Goal: Task Accomplishment & Management: Complete application form

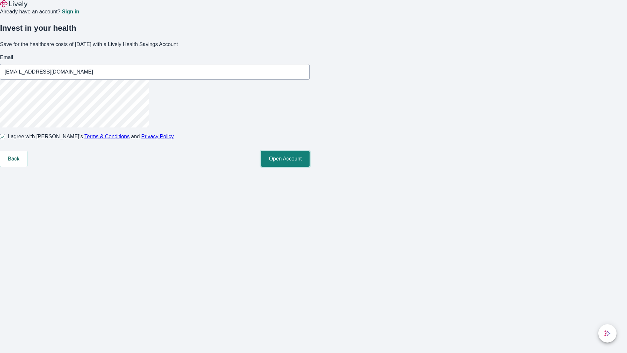
click at [310, 167] on button "Open Account" at bounding box center [285, 159] width 49 height 16
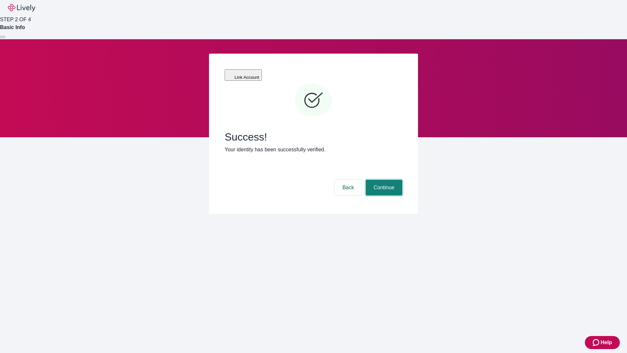
click at [383, 180] on button "Continue" at bounding box center [384, 188] width 37 height 16
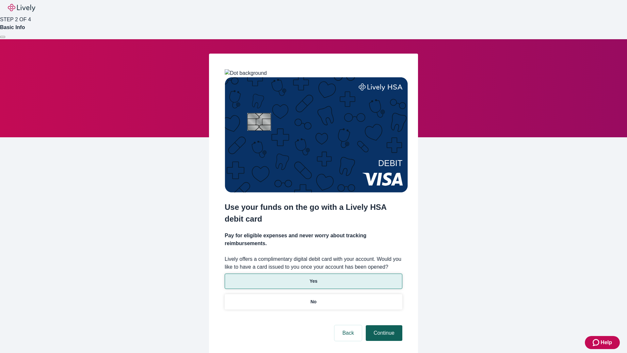
click at [313, 278] on p "Yes" at bounding box center [314, 281] width 8 height 7
click at [383, 325] on button "Continue" at bounding box center [384, 333] width 37 height 16
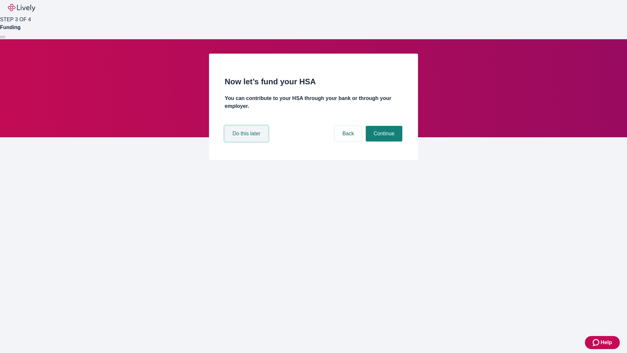
click at [247, 141] on button "Do this later" at bounding box center [246, 134] width 43 height 16
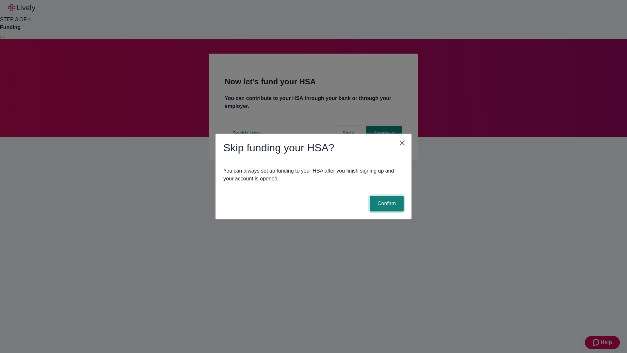
click at [386, 203] on button "Confirm" at bounding box center [387, 204] width 34 height 16
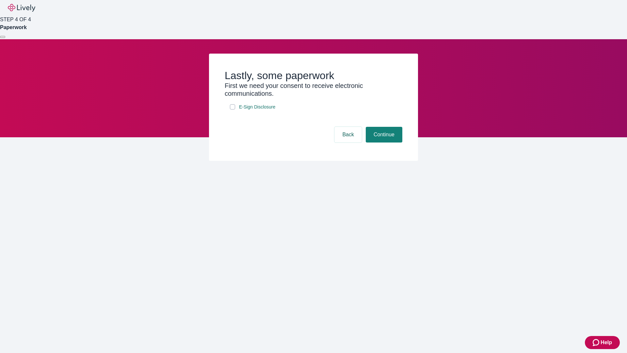
click at [232, 109] on input "E-Sign Disclosure" at bounding box center [232, 106] width 5 height 5
checkbox input "true"
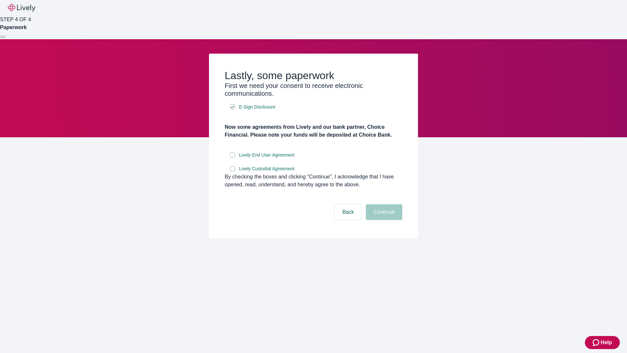
click at [232, 157] on input "Lively End User Agreement" at bounding box center [232, 154] width 5 height 5
checkbox input "true"
click at [232, 171] on input "Lively Custodial Agreement" at bounding box center [232, 168] width 5 height 5
checkbox input "true"
click at [383, 220] on button "Continue" at bounding box center [384, 212] width 37 height 16
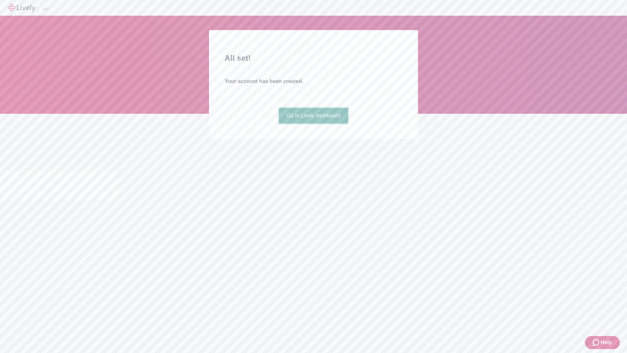
click at [313, 123] on link "Go to Lively dashboard" at bounding box center [314, 116] width 70 height 16
